Goal: Information Seeking & Learning: Check status

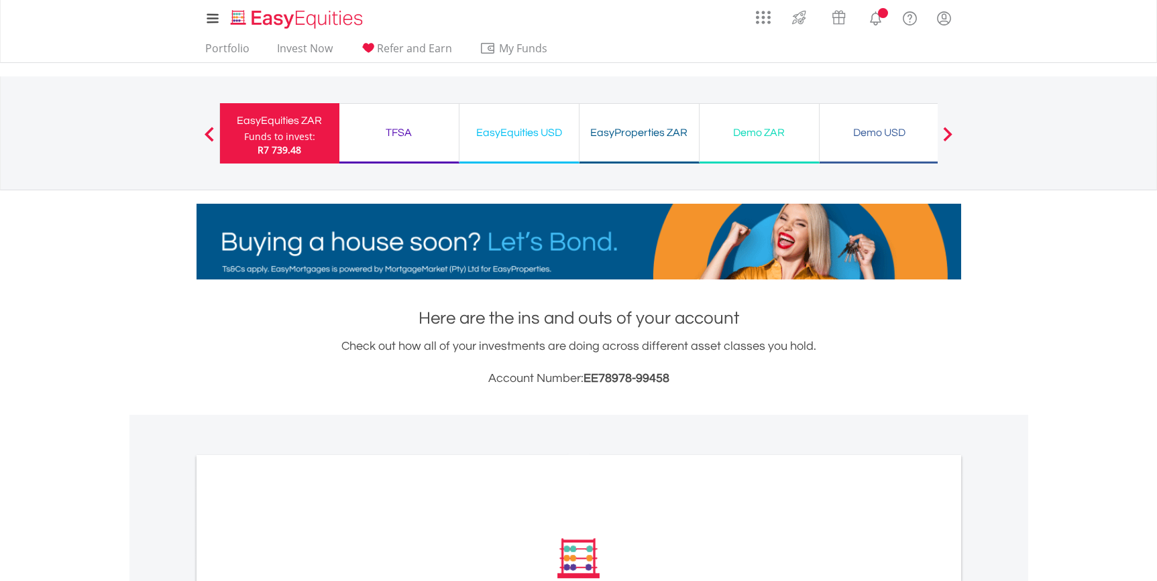
scroll to position [370, 0]
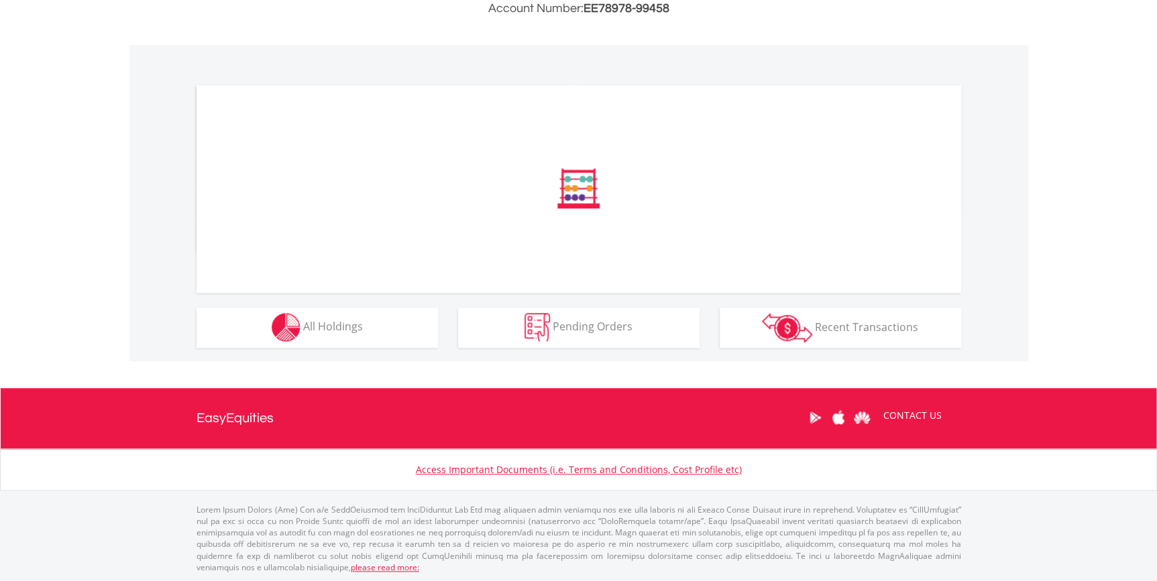
click at [363, 351] on div "﻿ Distribution Current Value Show All" at bounding box center [578, 203] width 898 height 316
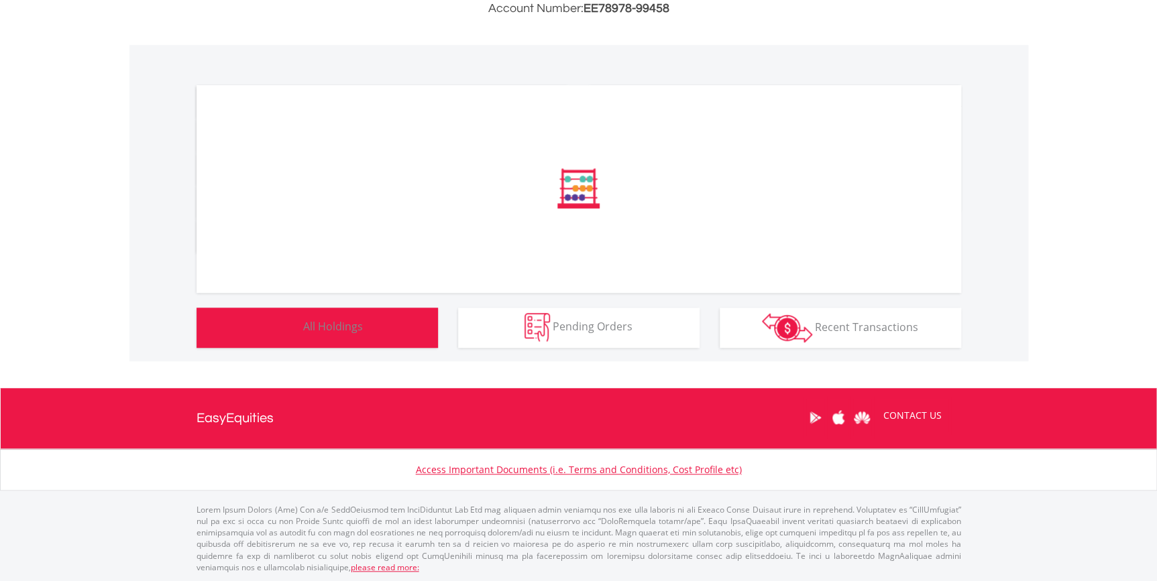
click at [368, 341] on button "Holdings All Holdings" at bounding box center [316, 328] width 241 height 40
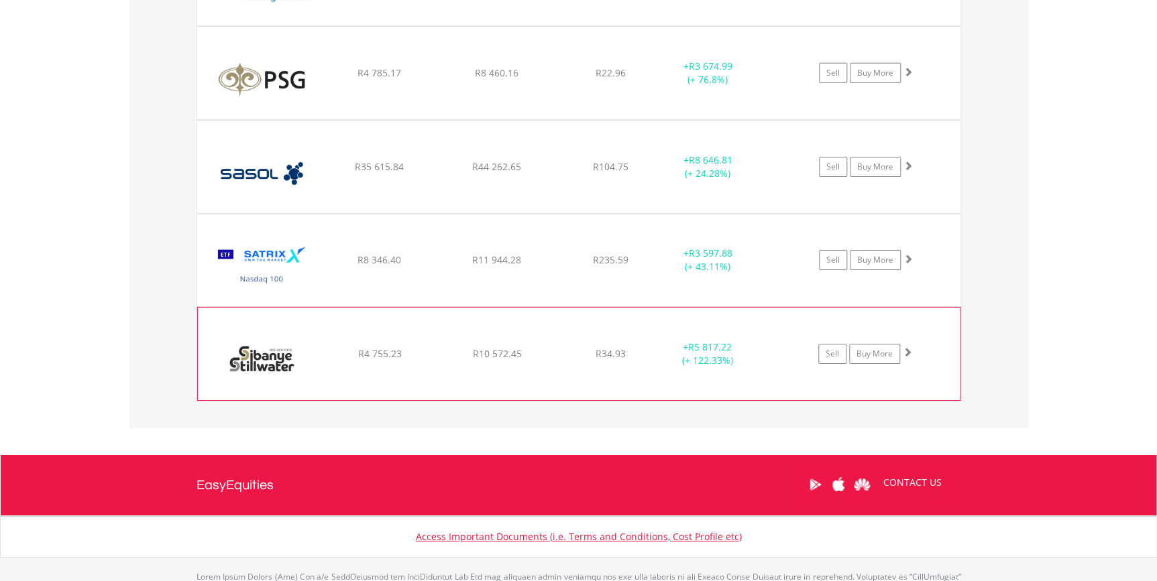
scroll to position [2157, 0]
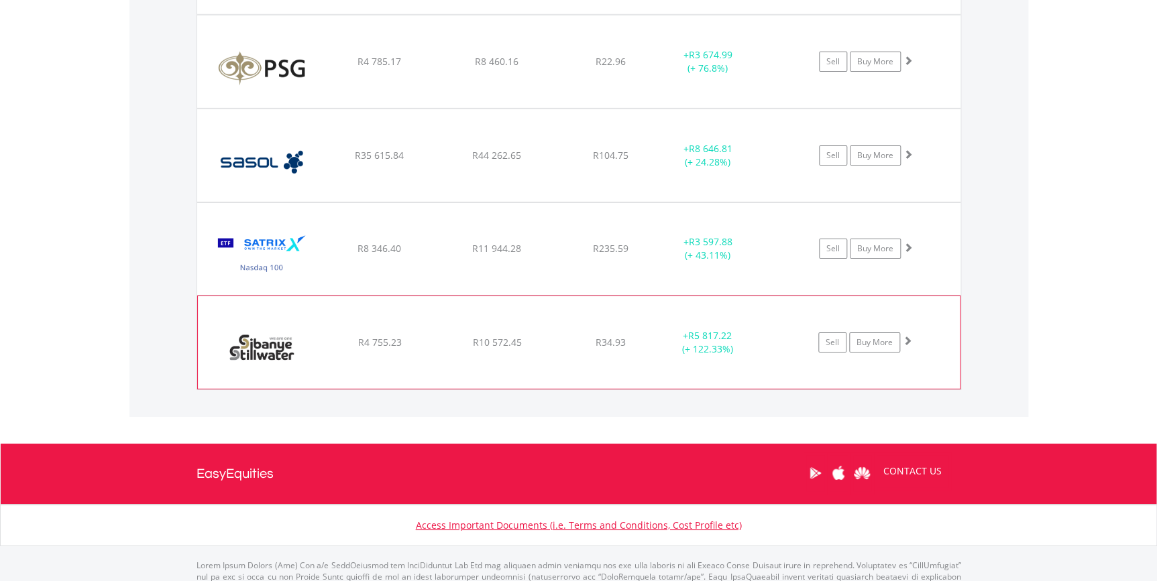
click at [908, 341] on span at bounding box center [906, 340] width 9 height 9
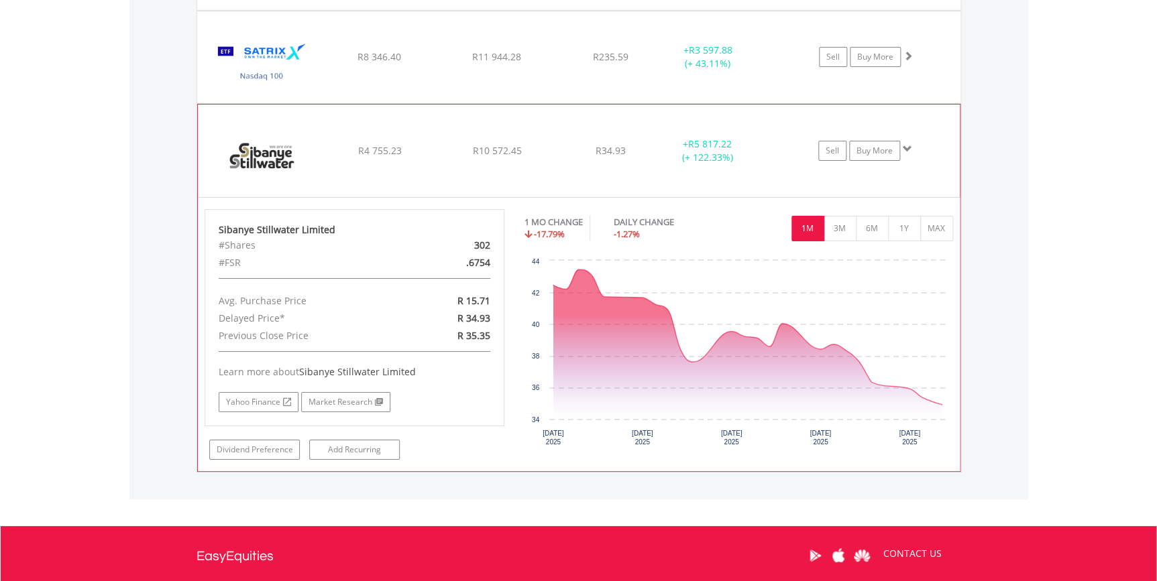
scroll to position [2360, 0]
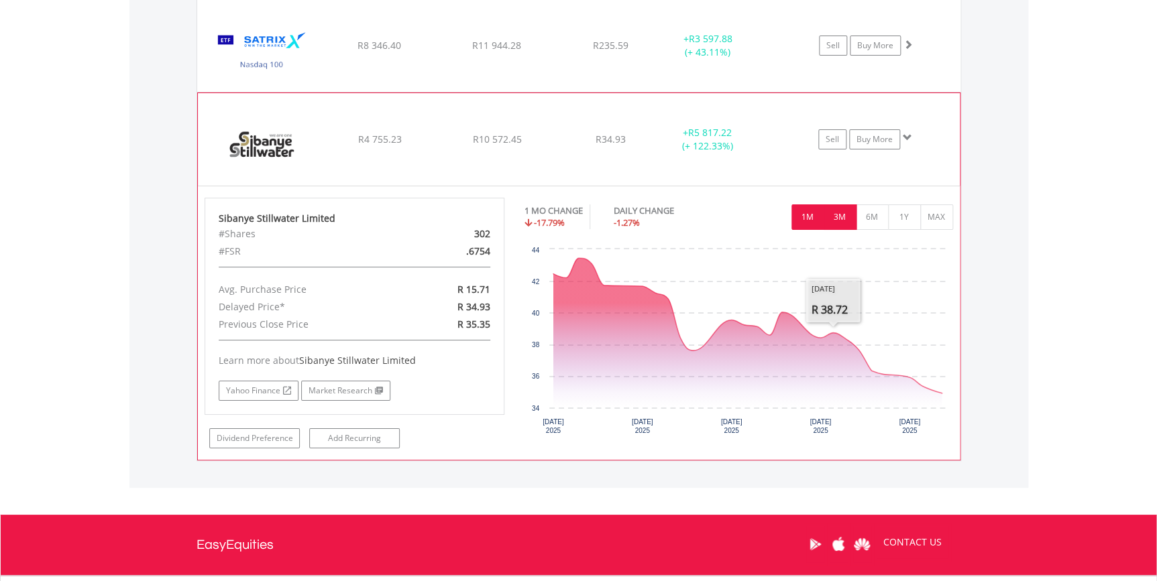
click at [838, 225] on button "3M" at bounding box center [839, 216] width 33 height 25
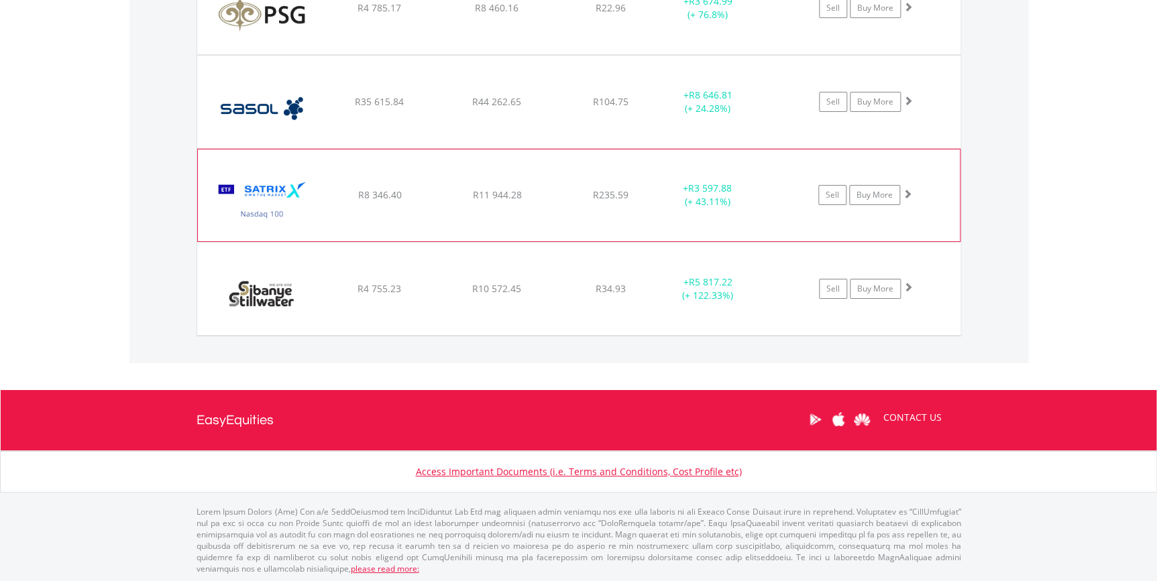
scroll to position [2210, 0]
click at [906, 196] on span at bounding box center [906, 194] width 9 height 9
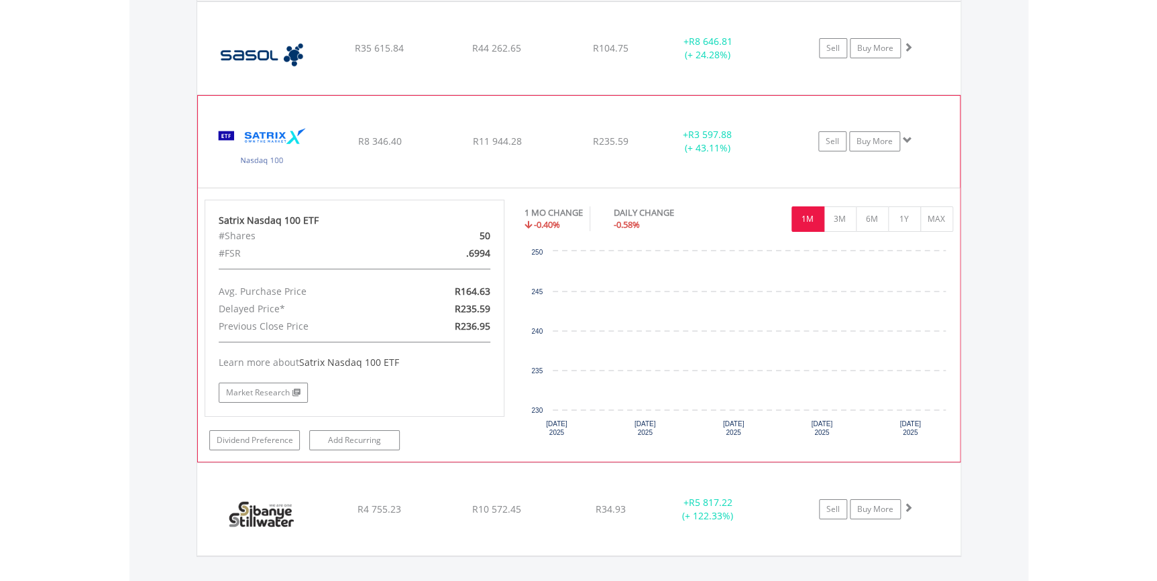
scroll to position [2360, 0]
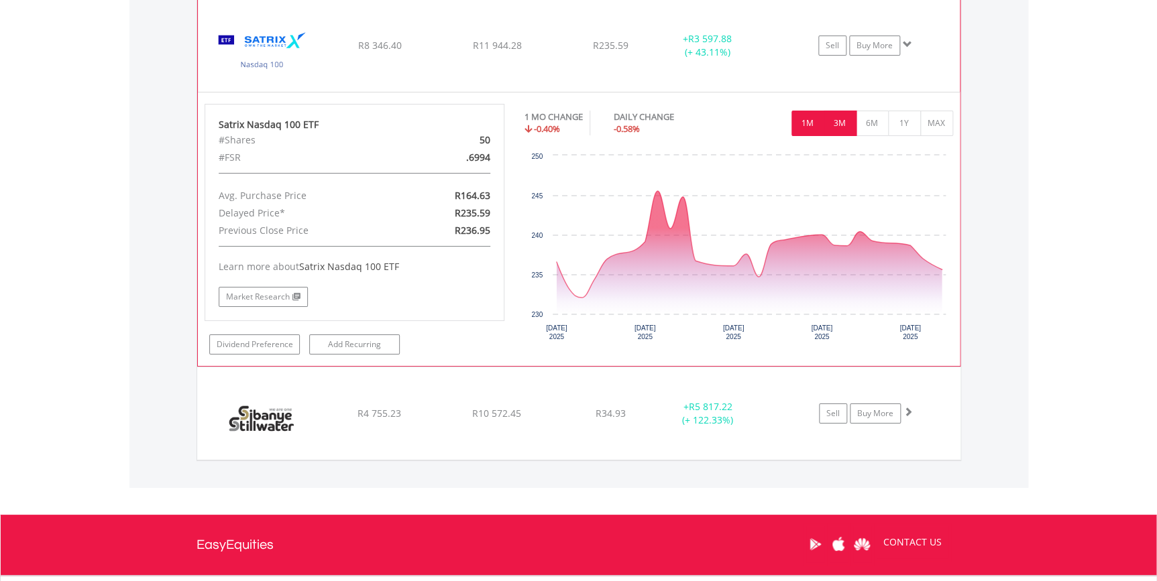
click at [842, 128] on button "3M" at bounding box center [839, 123] width 33 height 25
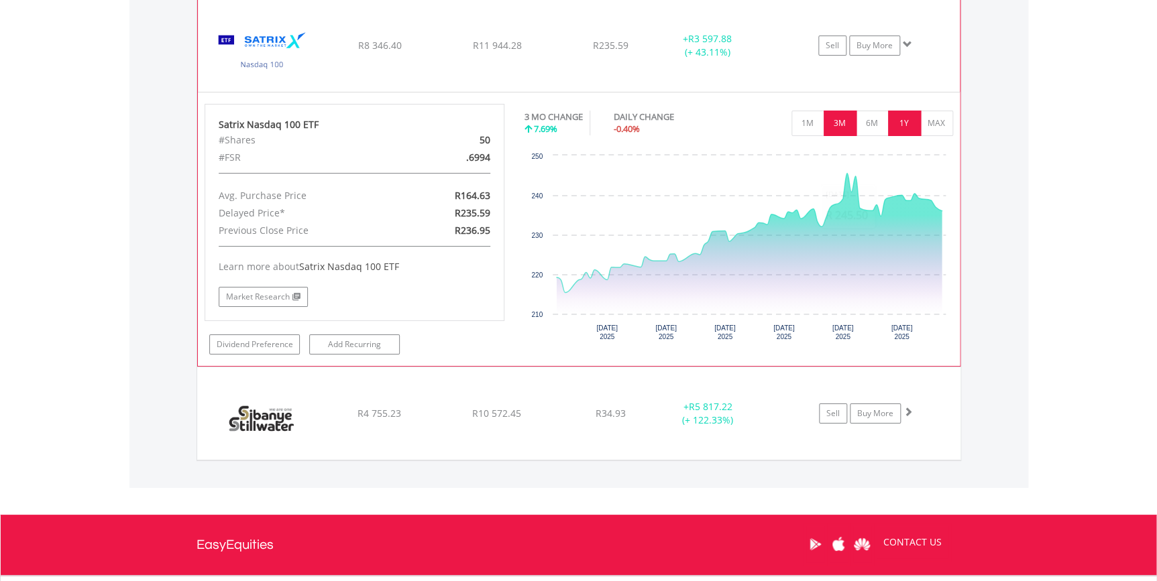
click at [898, 119] on button "1Y" at bounding box center [904, 123] width 33 height 25
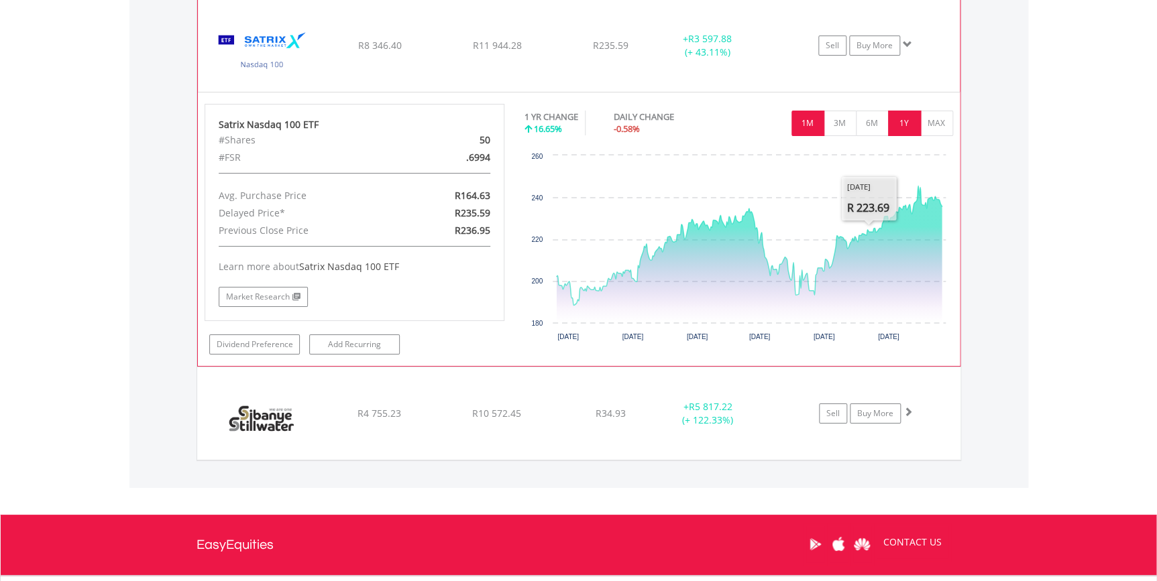
click at [814, 127] on button "1M" at bounding box center [807, 123] width 33 height 25
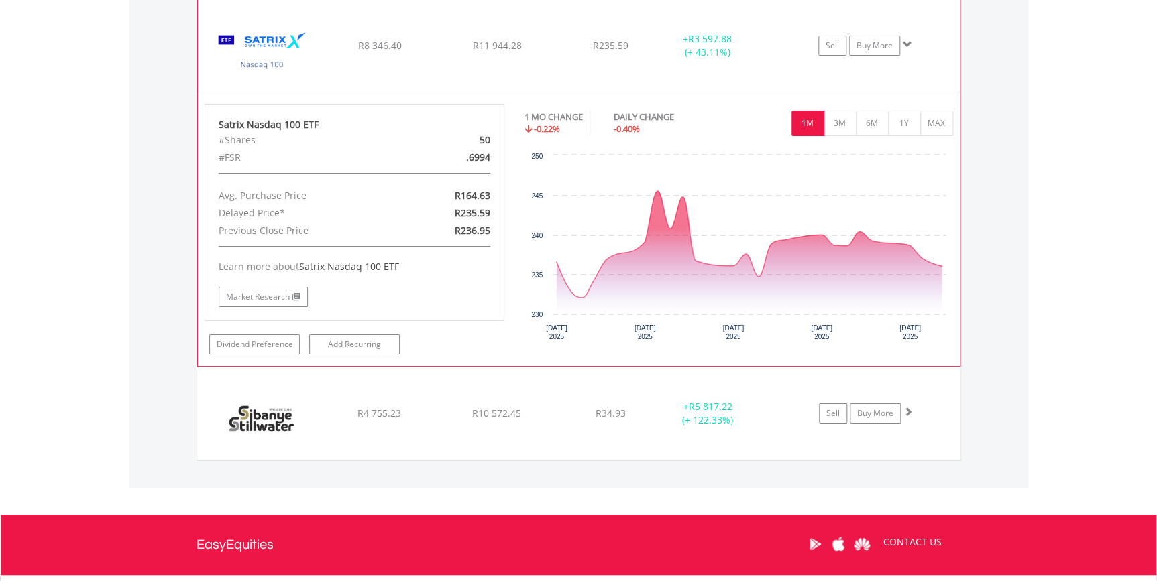
click at [905, 42] on span at bounding box center [906, 44] width 9 height 9
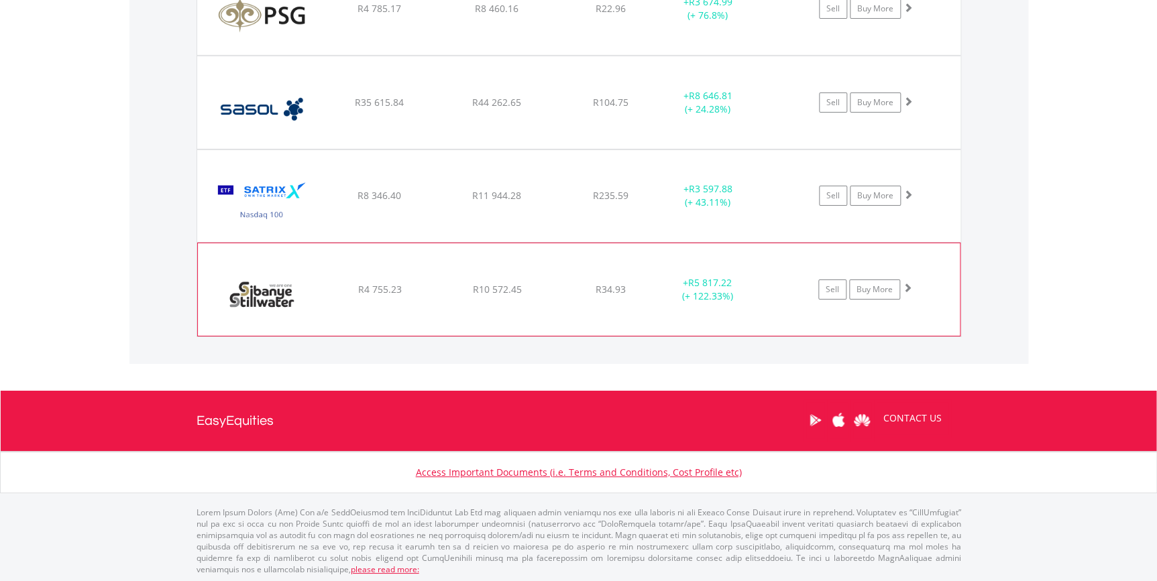
click at [906, 283] on span at bounding box center [906, 287] width 9 height 9
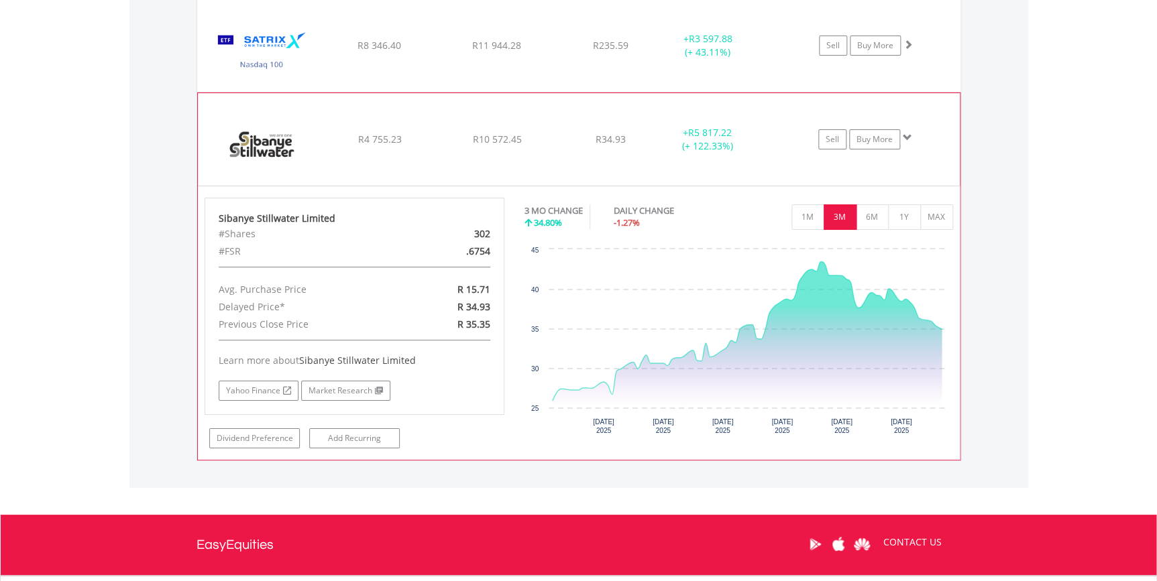
click at [910, 133] on span at bounding box center [906, 137] width 9 height 9
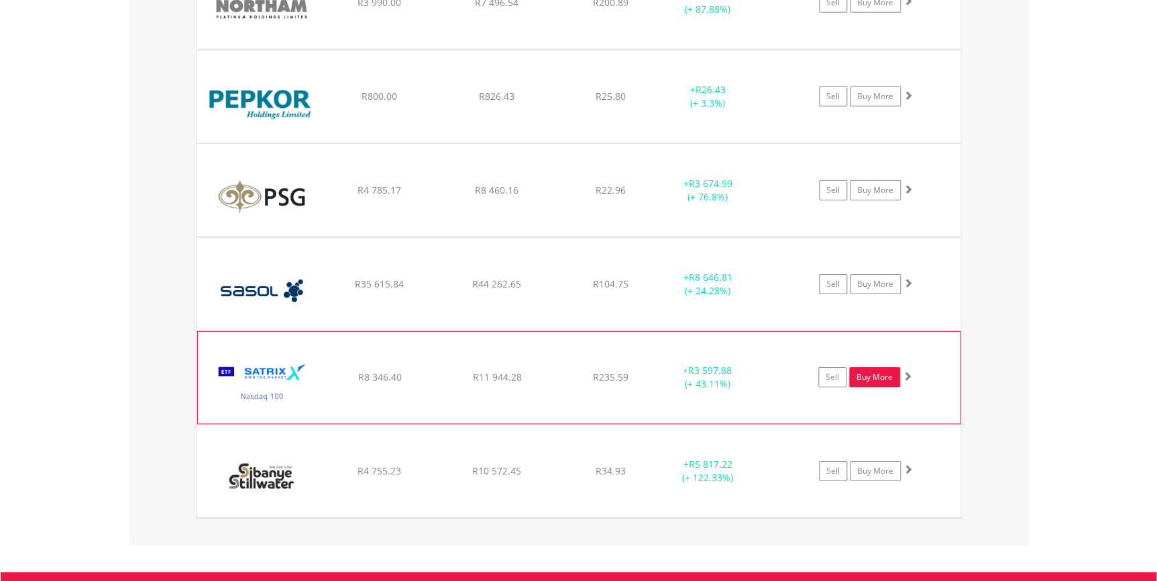
scroll to position [2006, 0]
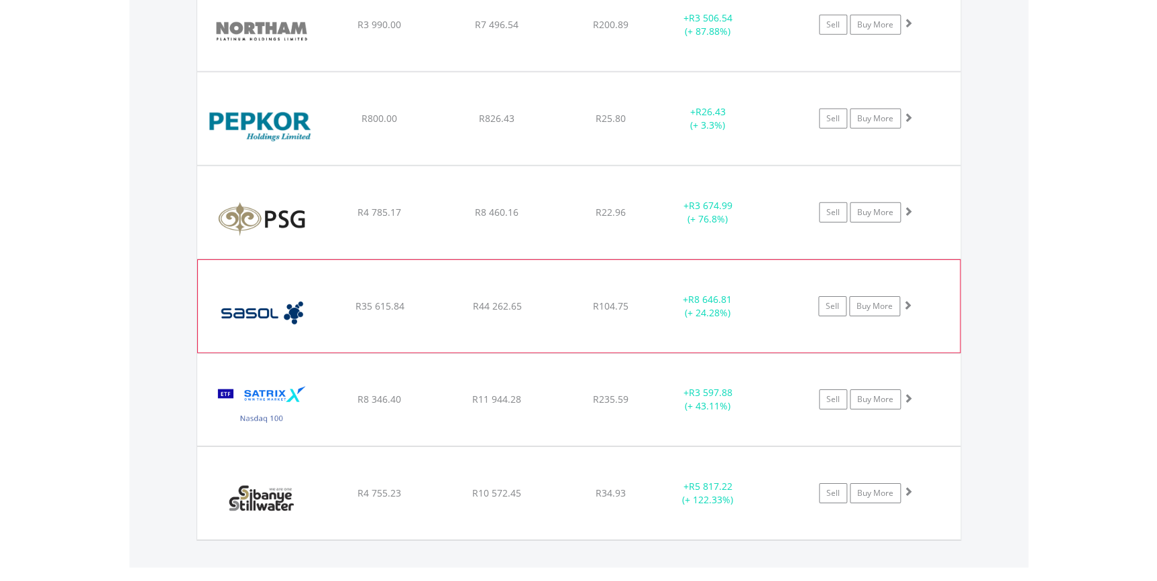
click at [910, 304] on span at bounding box center [906, 304] width 9 height 9
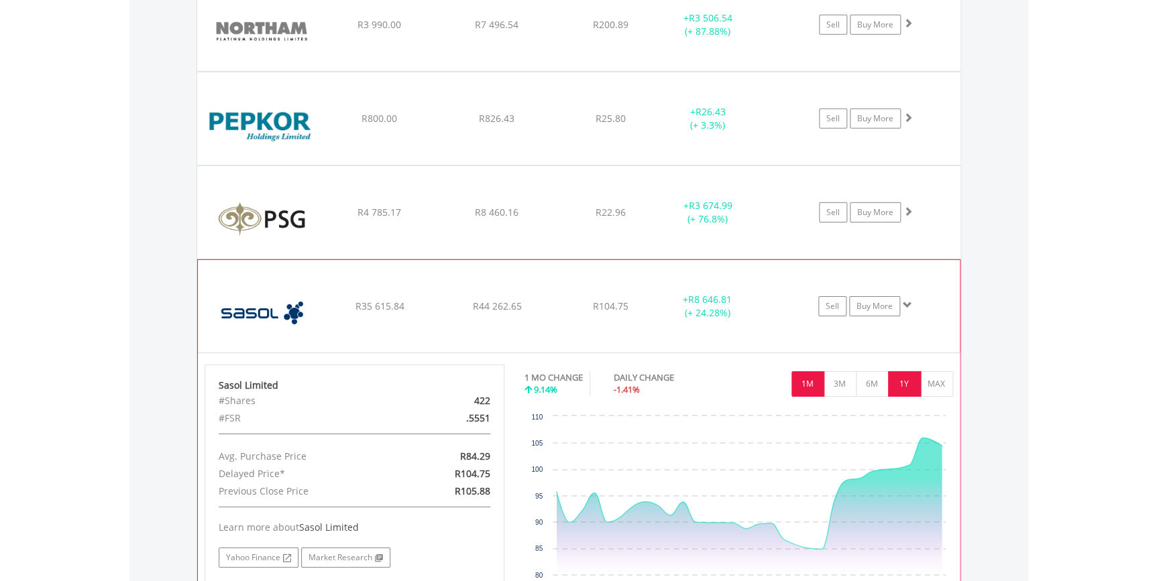
click at [899, 386] on button "1Y" at bounding box center [904, 383] width 33 height 25
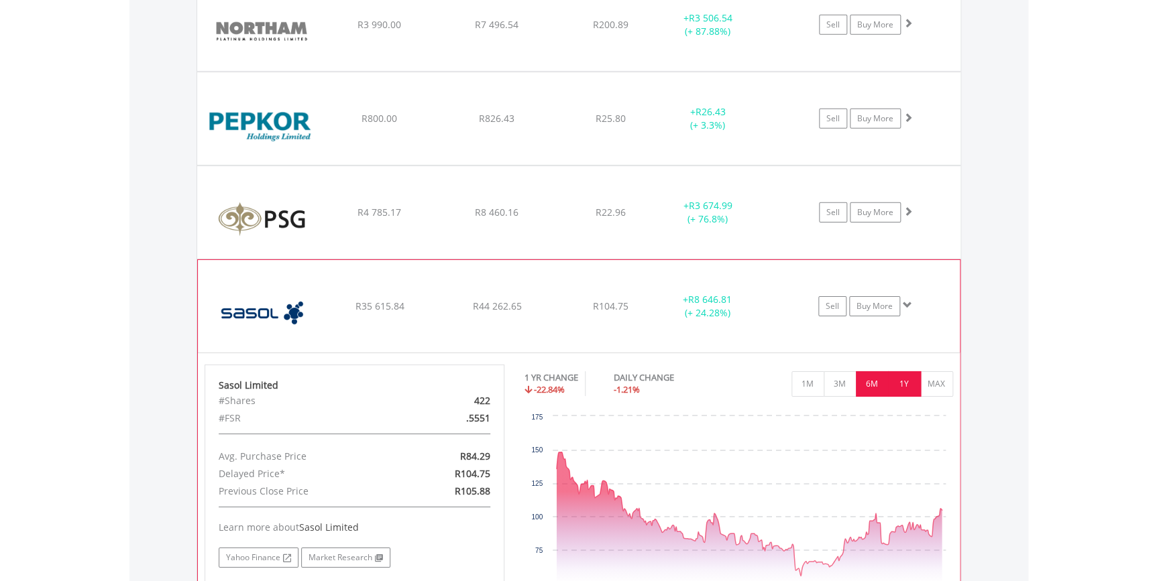
click at [868, 382] on button "6M" at bounding box center [871, 383] width 33 height 25
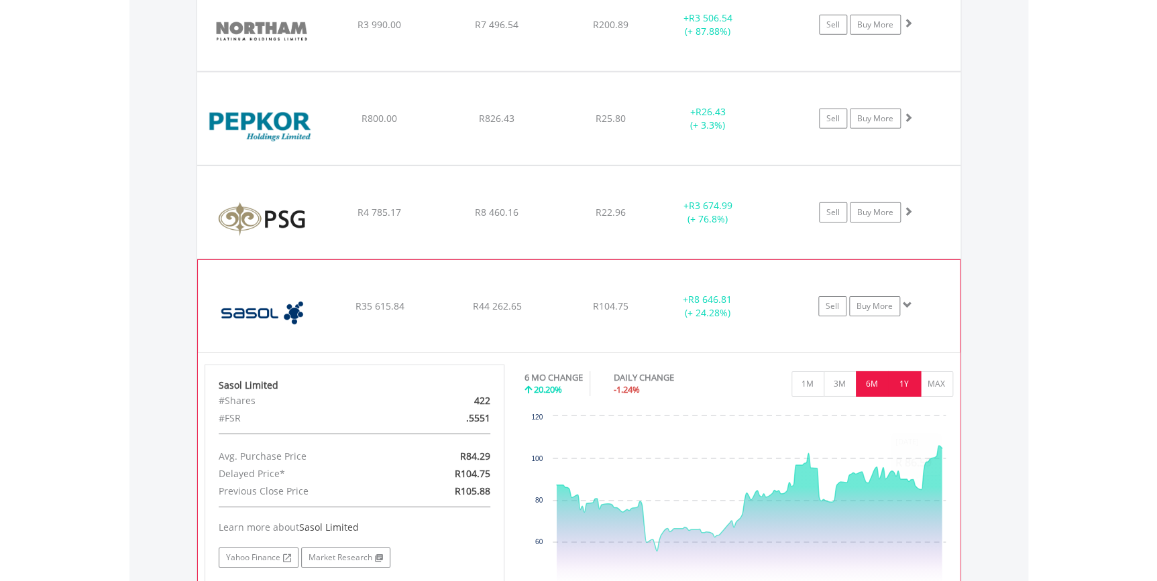
click at [900, 383] on button "1Y" at bounding box center [904, 383] width 33 height 25
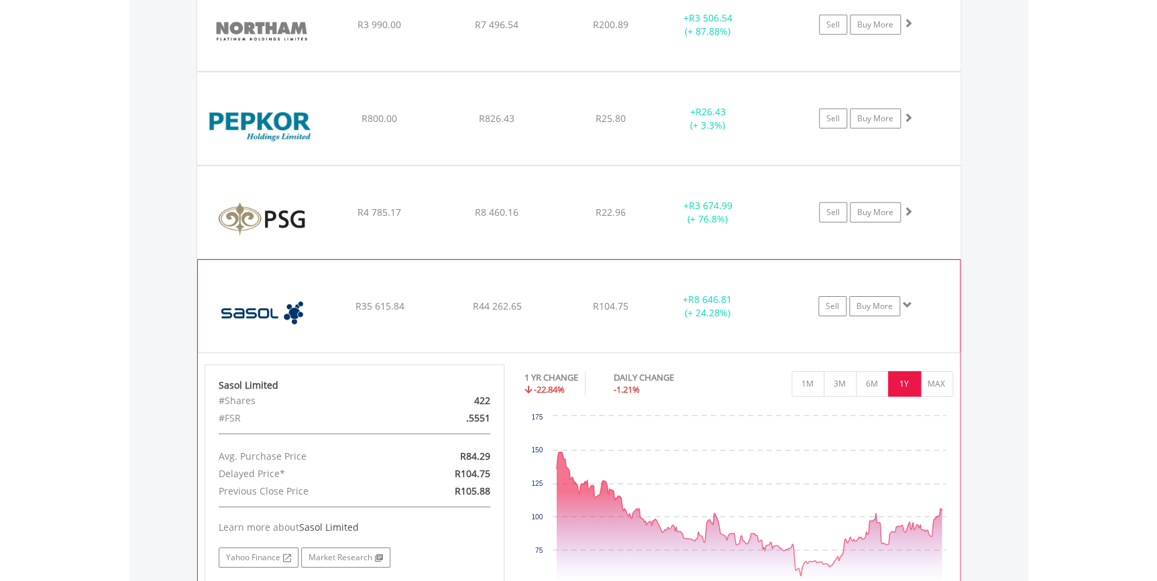
click at [906, 307] on span at bounding box center [906, 304] width 9 height 9
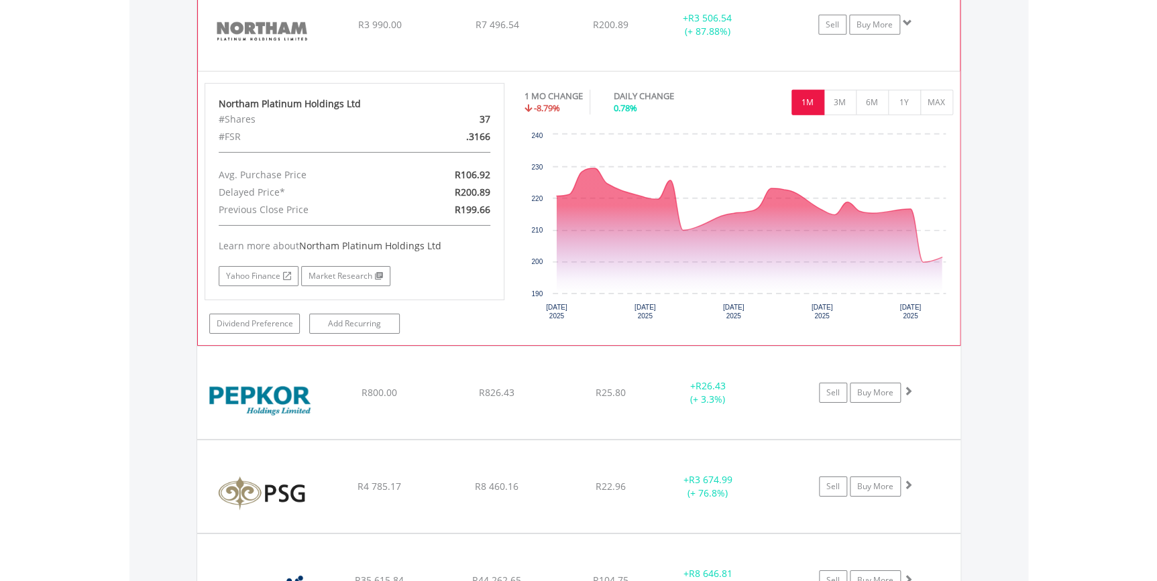
click at [909, 21] on span at bounding box center [906, 22] width 9 height 9
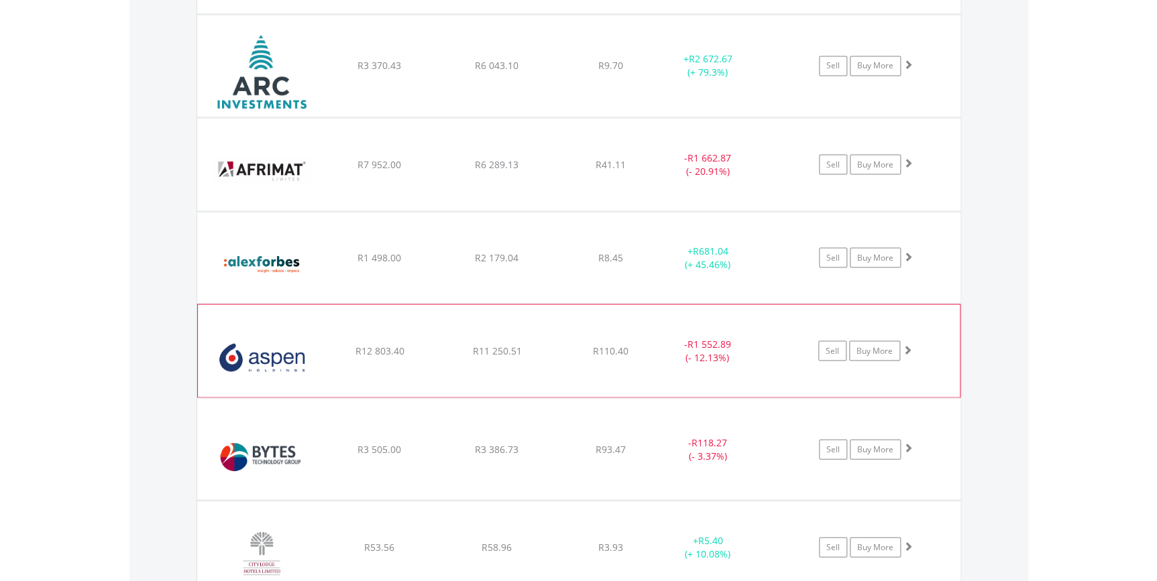
scroll to position [991, 0]
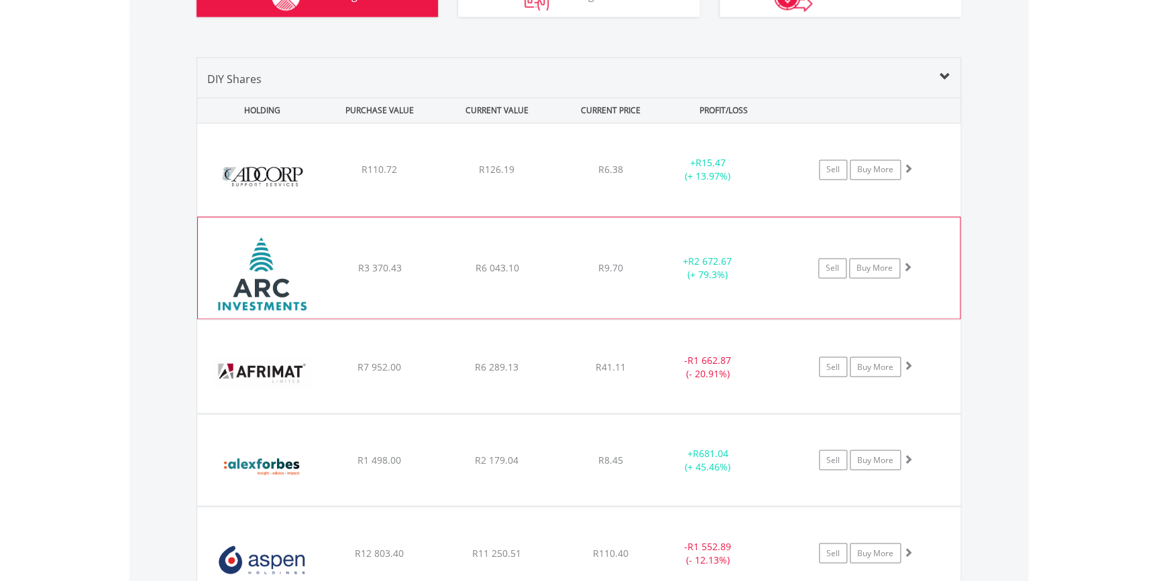
click at [906, 262] on span at bounding box center [906, 266] width 9 height 9
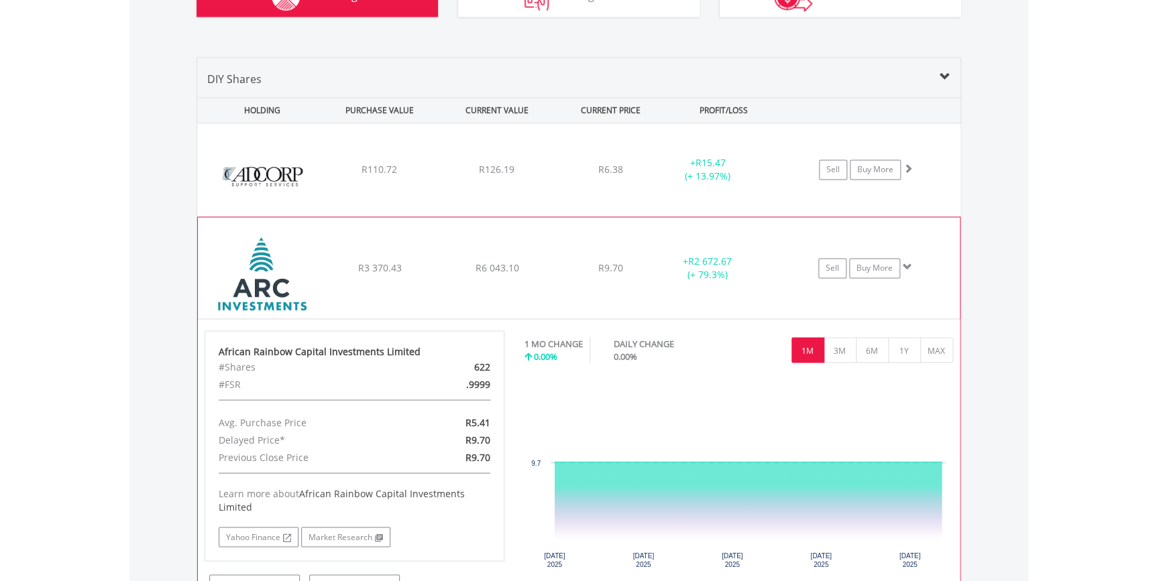
click at [905, 267] on span at bounding box center [906, 266] width 9 height 9
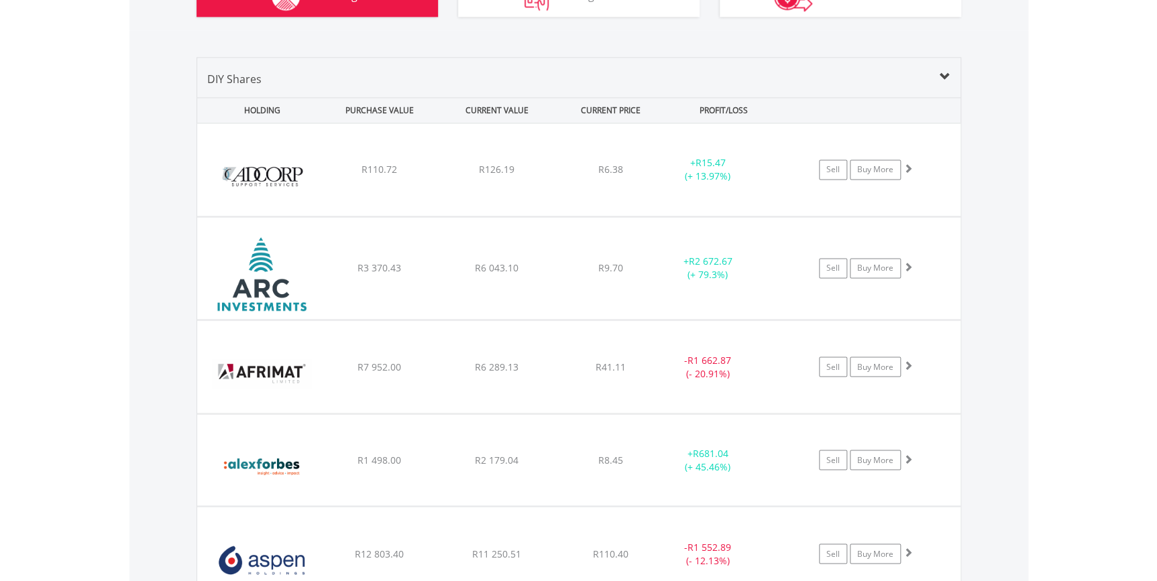
click at [950, 75] on div "DIY Shares" at bounding box center [578, 84] width 763 height 26
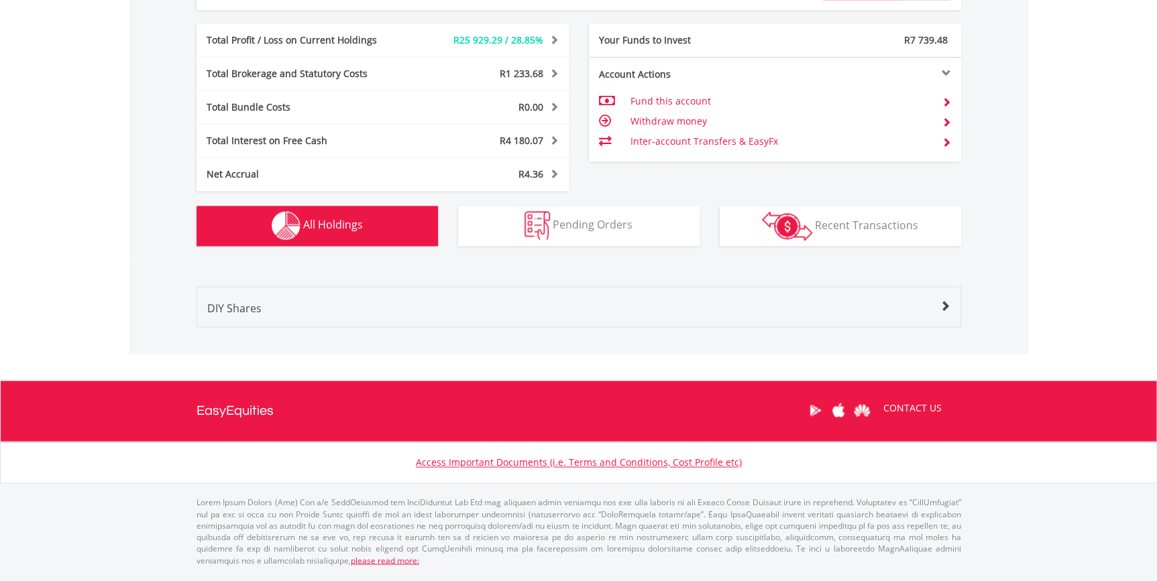
scroll to position [754, 0]
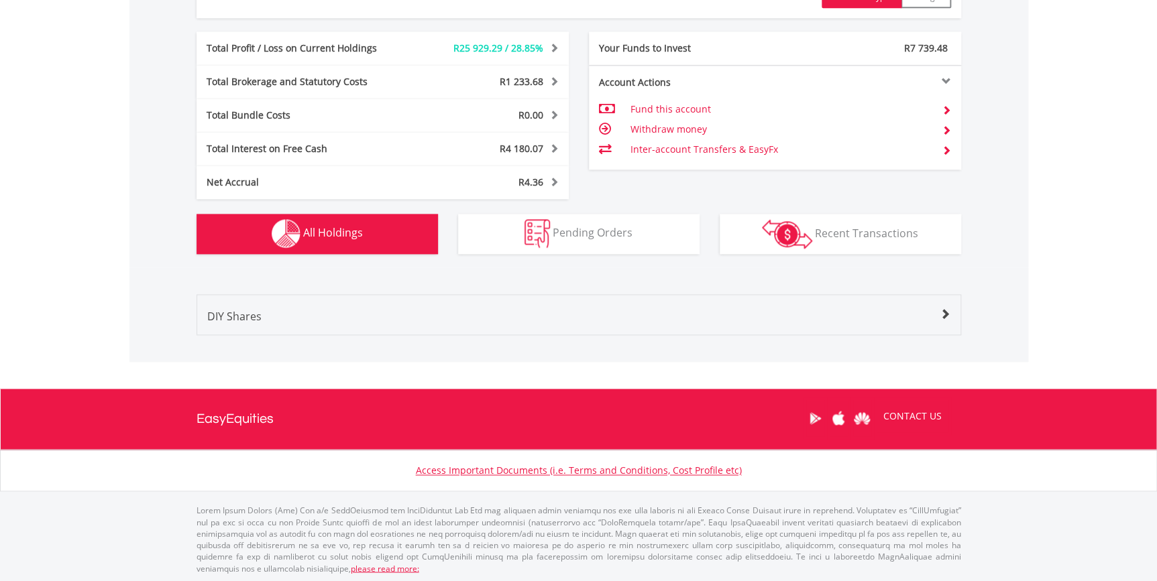
click at [949, 309] on span at bounding box center [944, 314] width 11 height 11
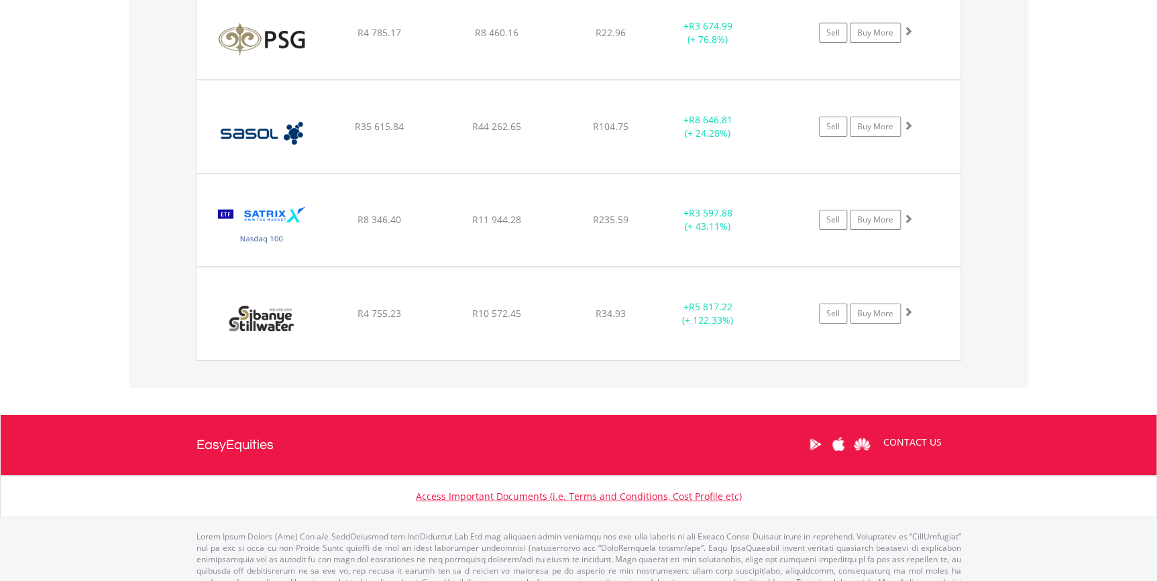
scroll to position [2210, 0]
